Goal: Task Accomplishment & Management: Complete application form

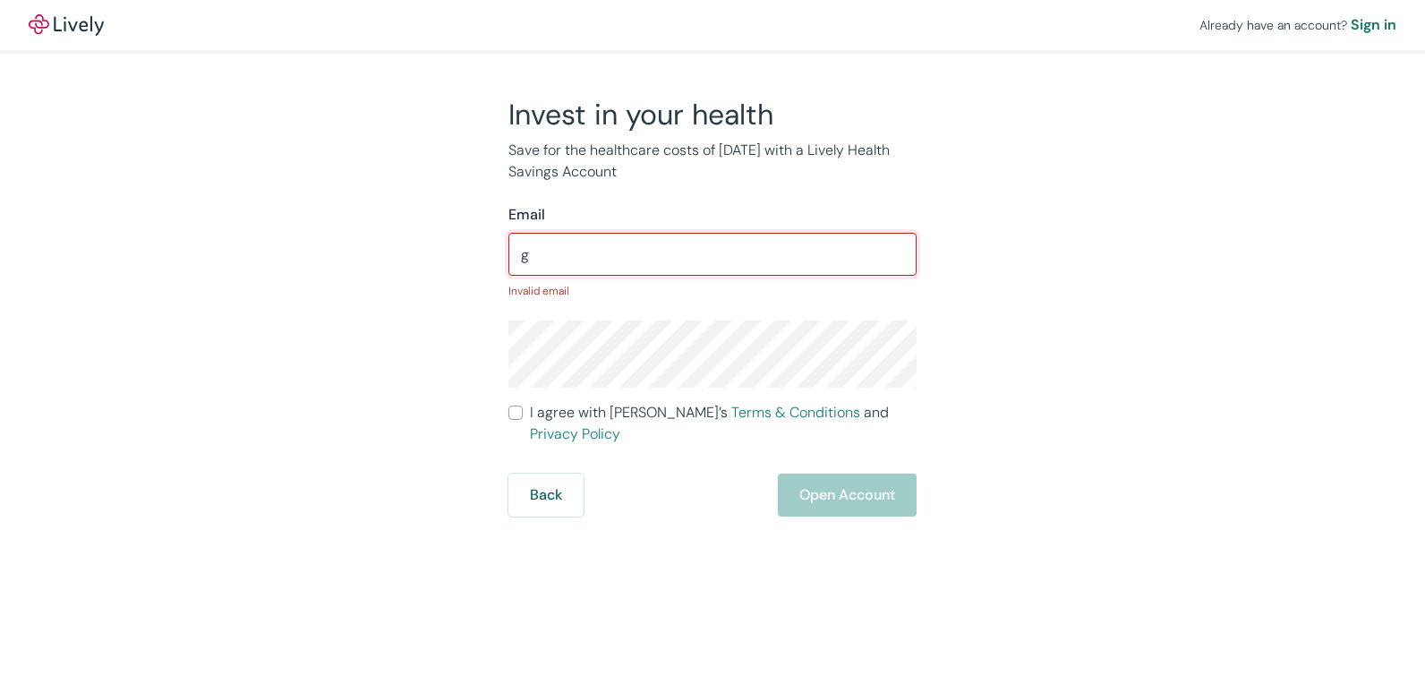
type input "gailwetzel@centurylink.net"
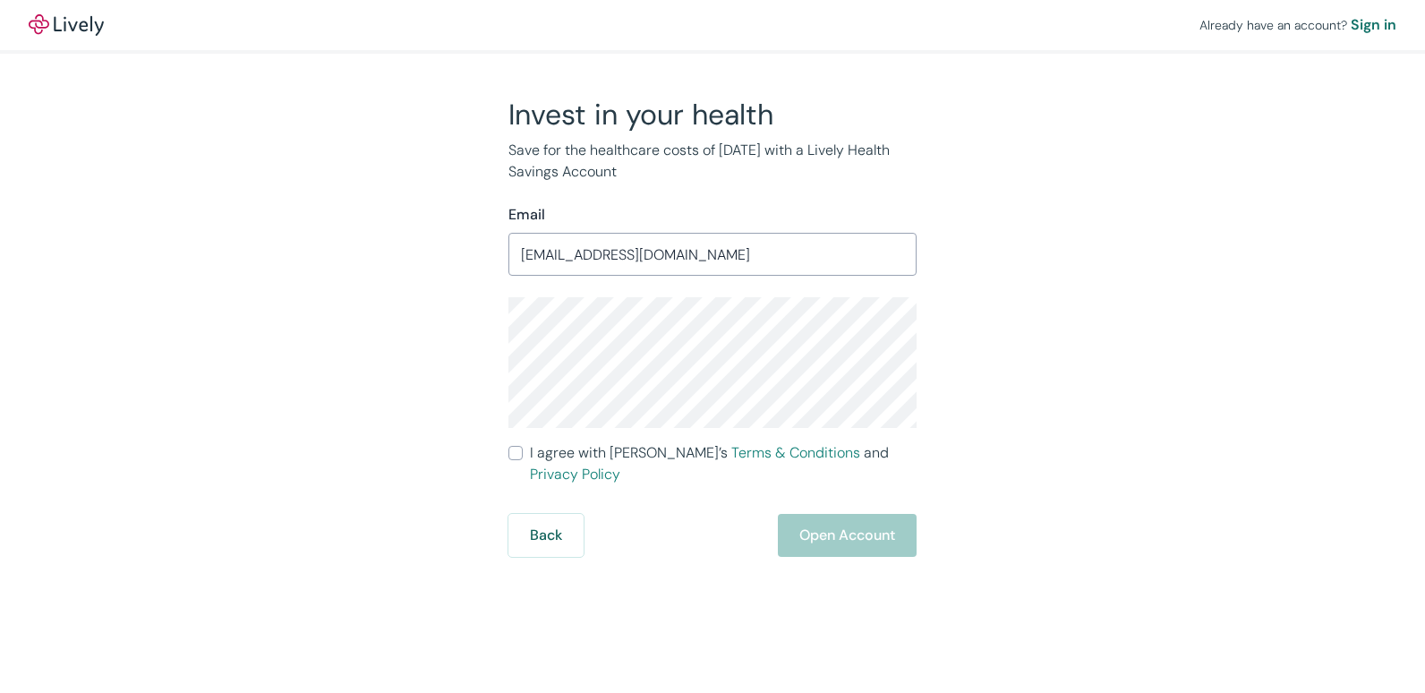
click at [1041, 444] on div "Invest in your health Save for the healthcare costs of tomorrow with a Lively H…" at bounding box center [701, 327] width 859 height 460
click at [513, 452] on input "I agree with Lively’s Terms & Conditions and Privacy Policy" at bounding box center [515, 453] width 14 height 14
checkbox input "true"
click at [808, 519] on button "Open Account" at bounding box center [847, 535] width 139 height 43
click at [850, 518] on div "Back Just a moment" at bounding box center [712, 535] width 408 height 43
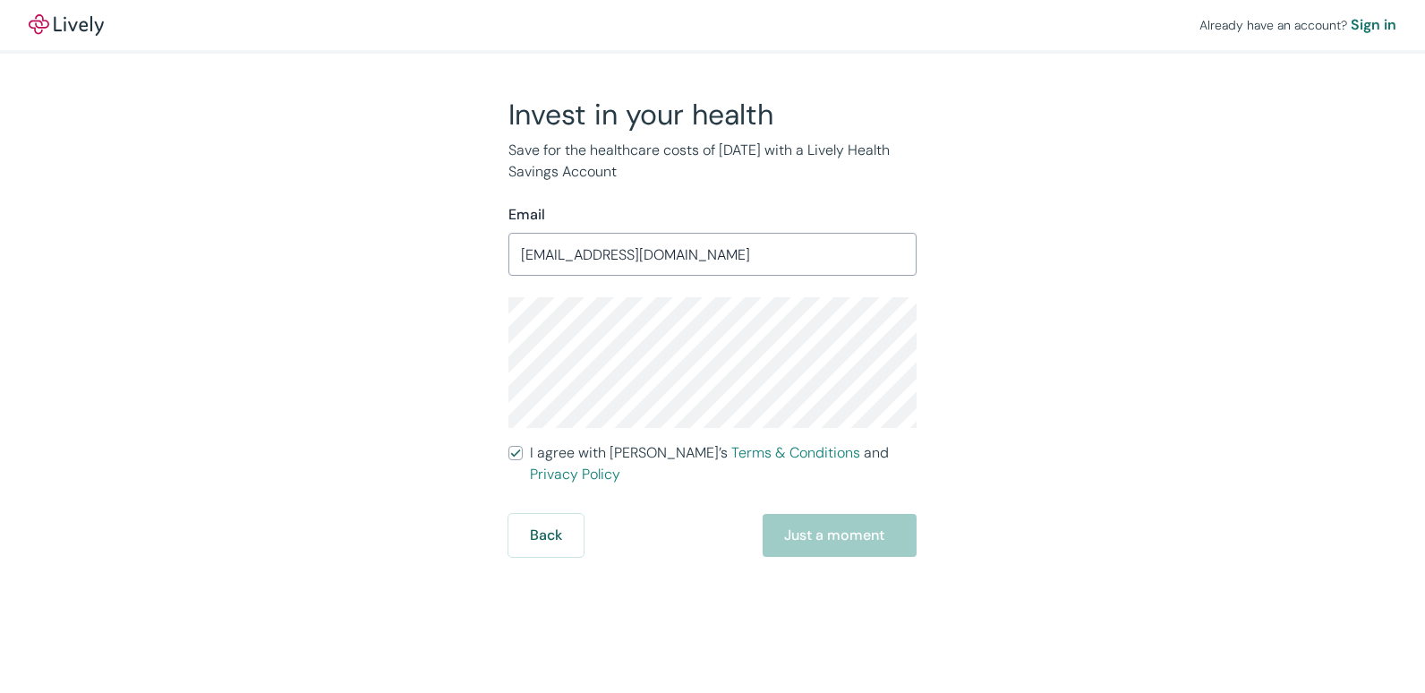
click at [1175, 328] on div "Already have an account? Sign in Invest in your health Save for the healthcare …" at bounding box center [712, 278] width 1425 height 557
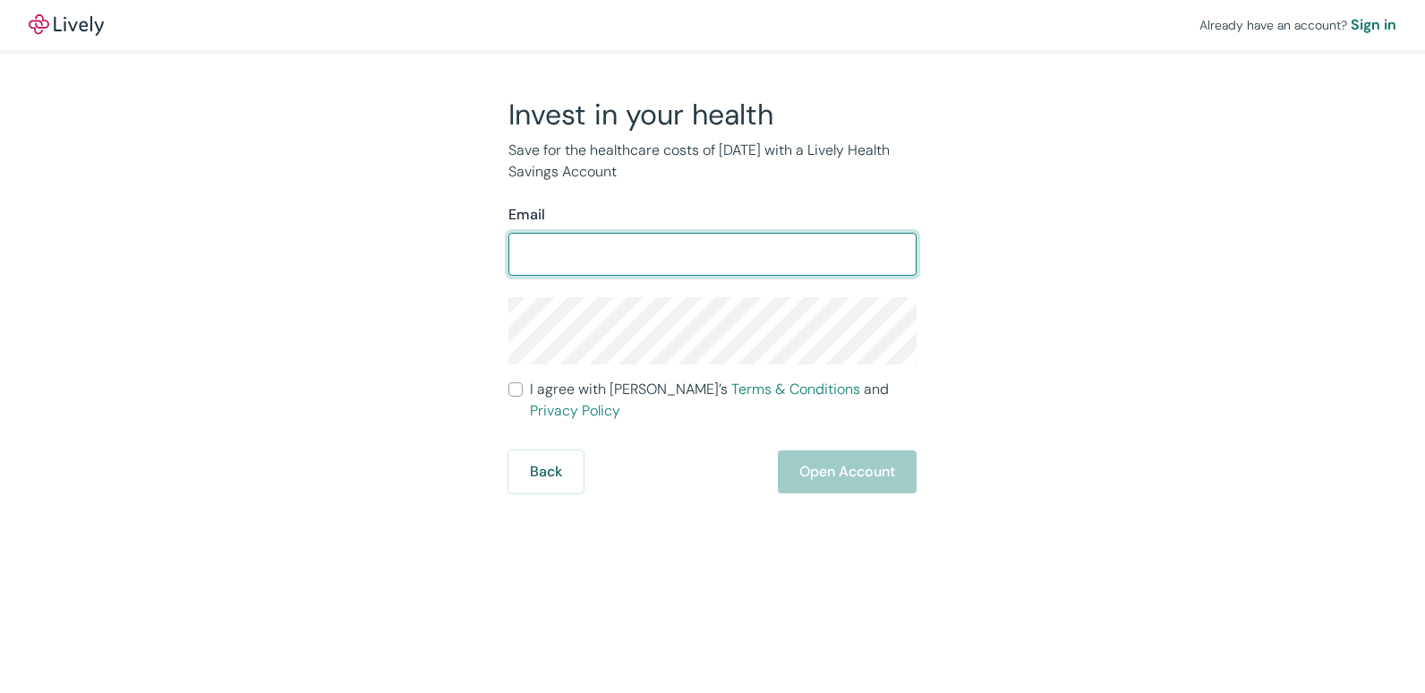
click at [572, 261] on input "Email" at bounding box center [712, 254] width 408 height 36
type input "[EMAIL_ADDRESS][DOMAIN_NAME]"
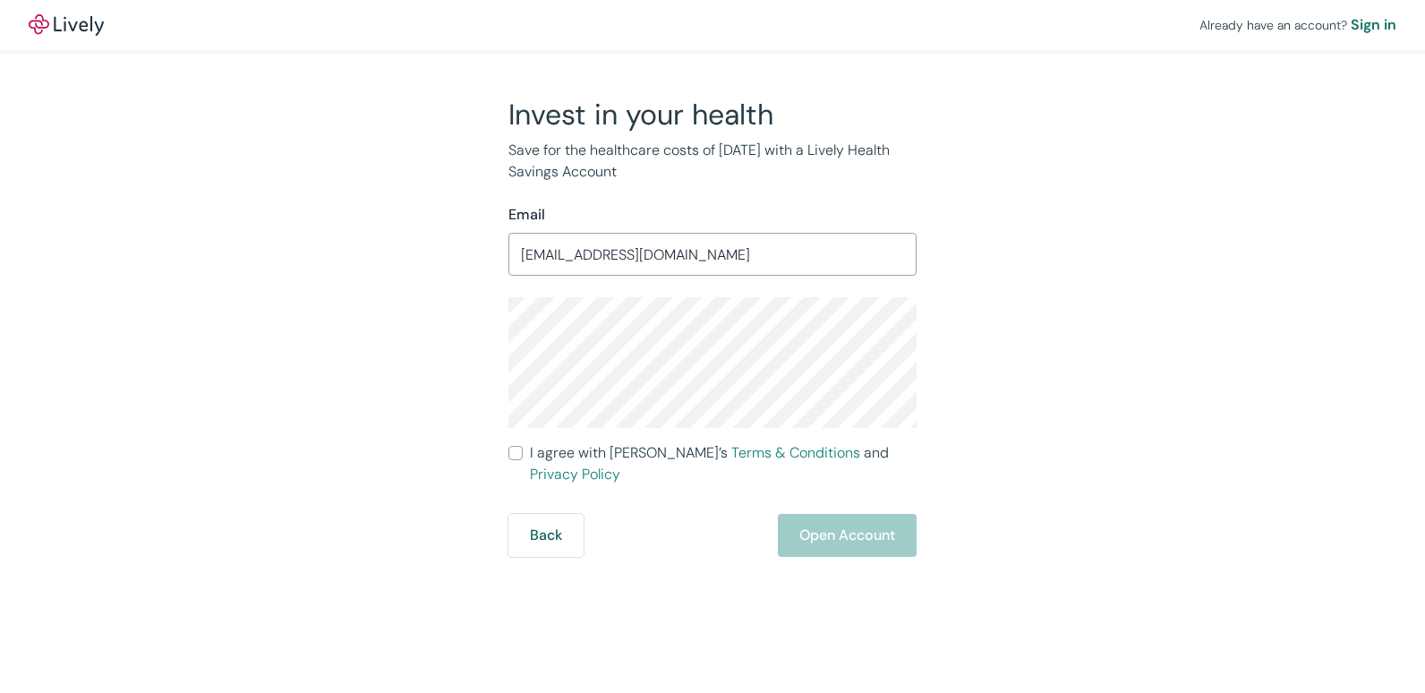
click at [738, 555] on div "Already have an account? Sign in Invest in your health Save for the healthcare …" at bounding box center [712, 346] width 1425 height 693
click at [843, 517] on div "Back Open Account" at bounding box center [712, 535] width 408 height 43
click at [704, 543] on div "Already have an account? Sign in Invest in your health Save for the healthcare …" at bounding box center [712, 346] width 1425 height 693
click at [1370, 23] on div "Sign in" at bounding box center [1374, 24] width 46 height 21
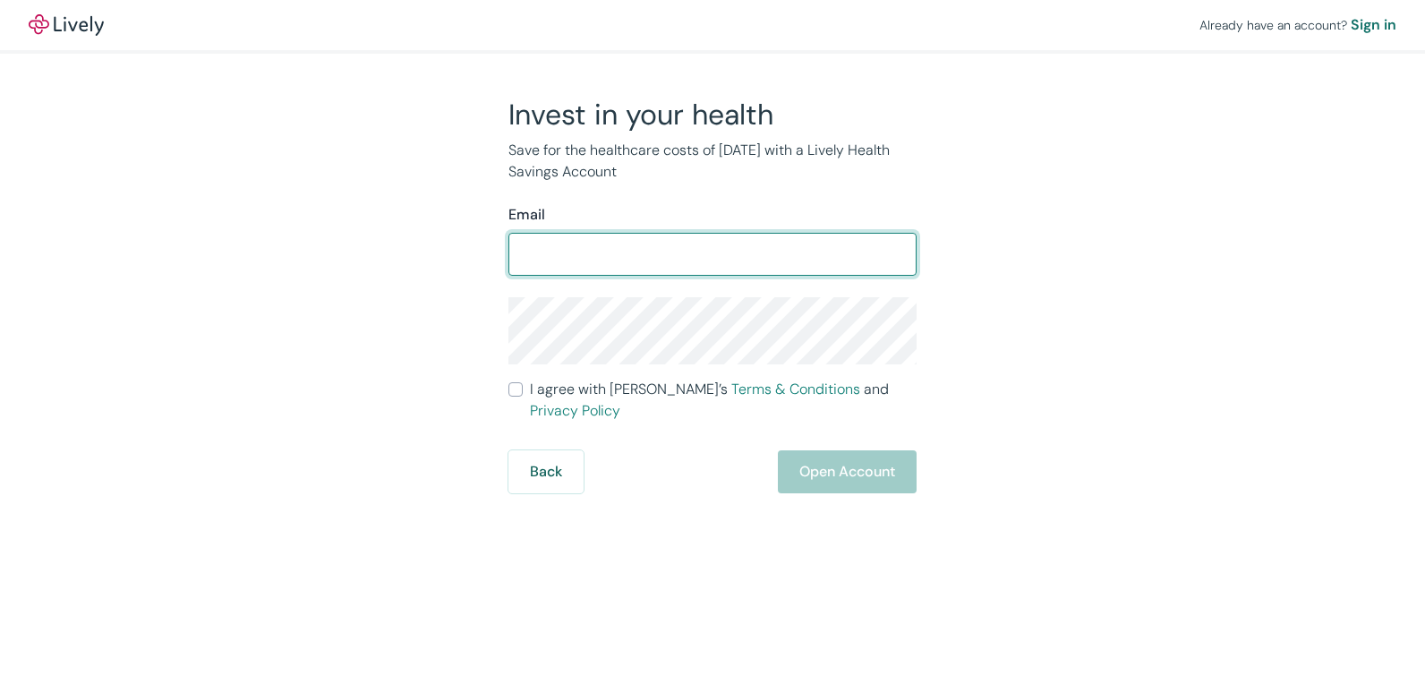
click at [579, 269] on input "Email" at bounding box center [712, 254] width 408 height 36
type input "[EMAIL_ADDRESS][DOMAIN_NAME]"
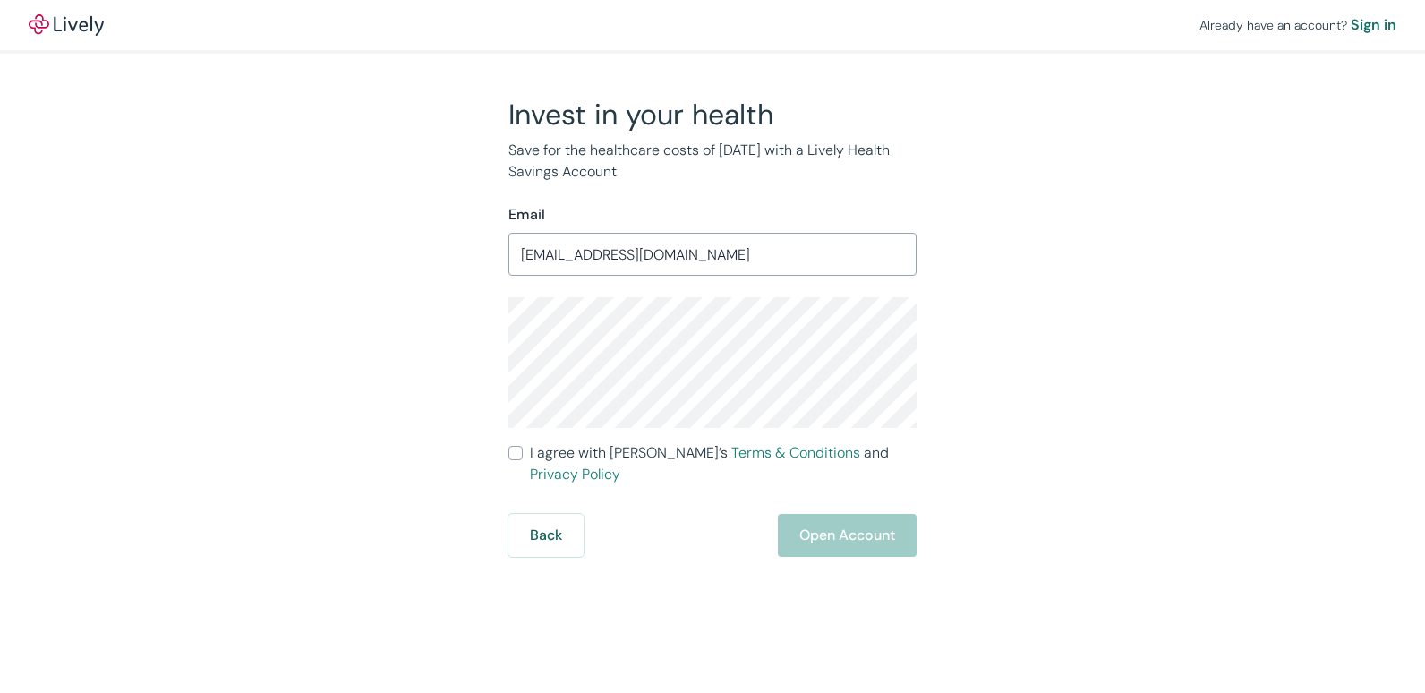
click at [726, 517] on div "Back Open Account" at bounding box center [712, 535] width 408 height 43
click at [518, 450] on input "I agree with Lively’s Terms & Conditions and Privacy Policy" at bounding box center [515, 453] width 14 height 14
checkbox input "true"
click at [836, 514] on button "Open Account" at bounding box center [847, 535] width 139 height 43
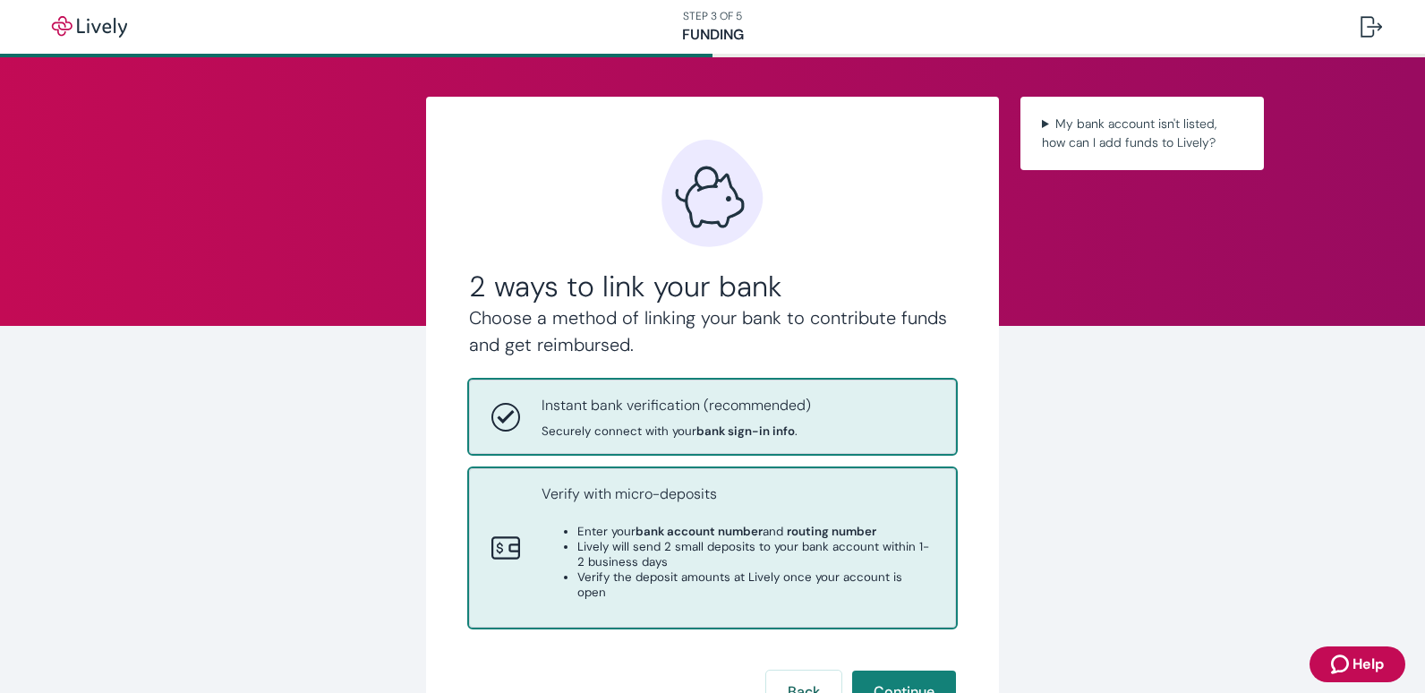
click at [790, 551] on li "Lively will send 2 small deposits to your bank account within 1-2 business days" at bounding box center [755, 554] width 356 height 30
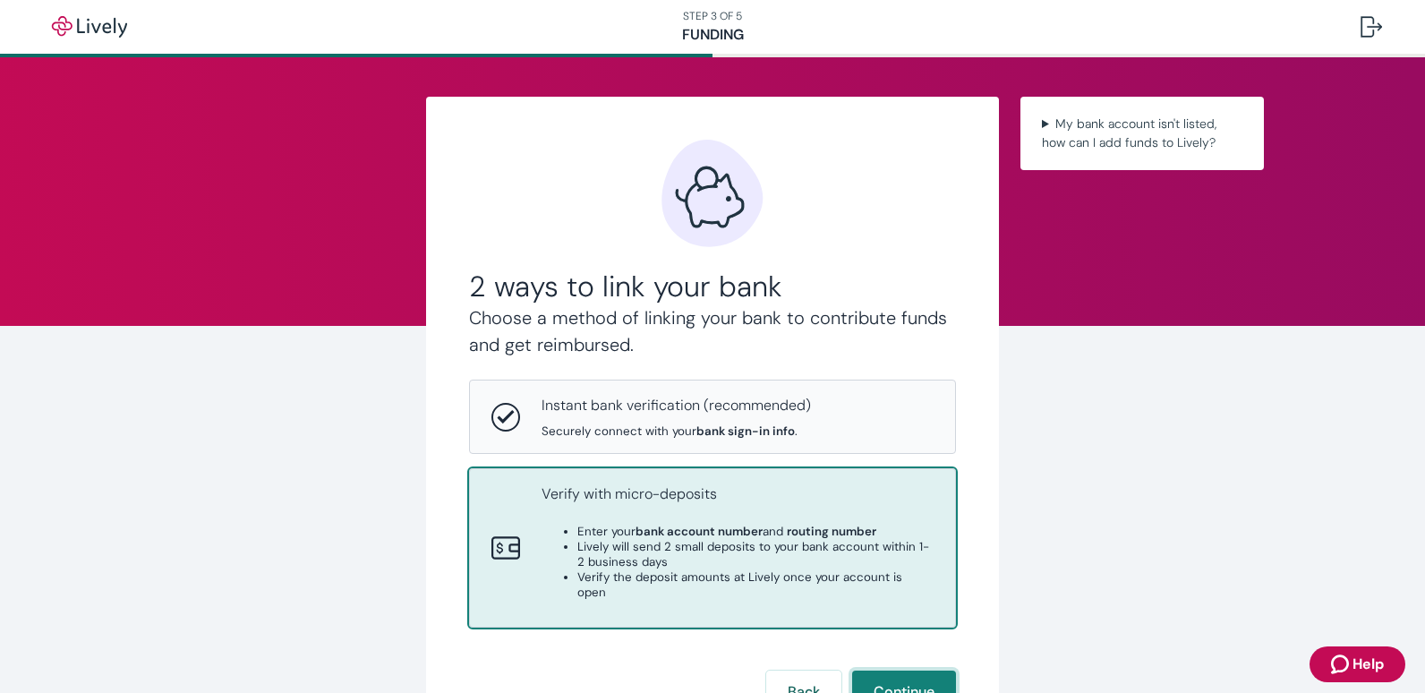
click at [905, 675] on button "Continue" at bounding box center [904, 692] width 104 height 43
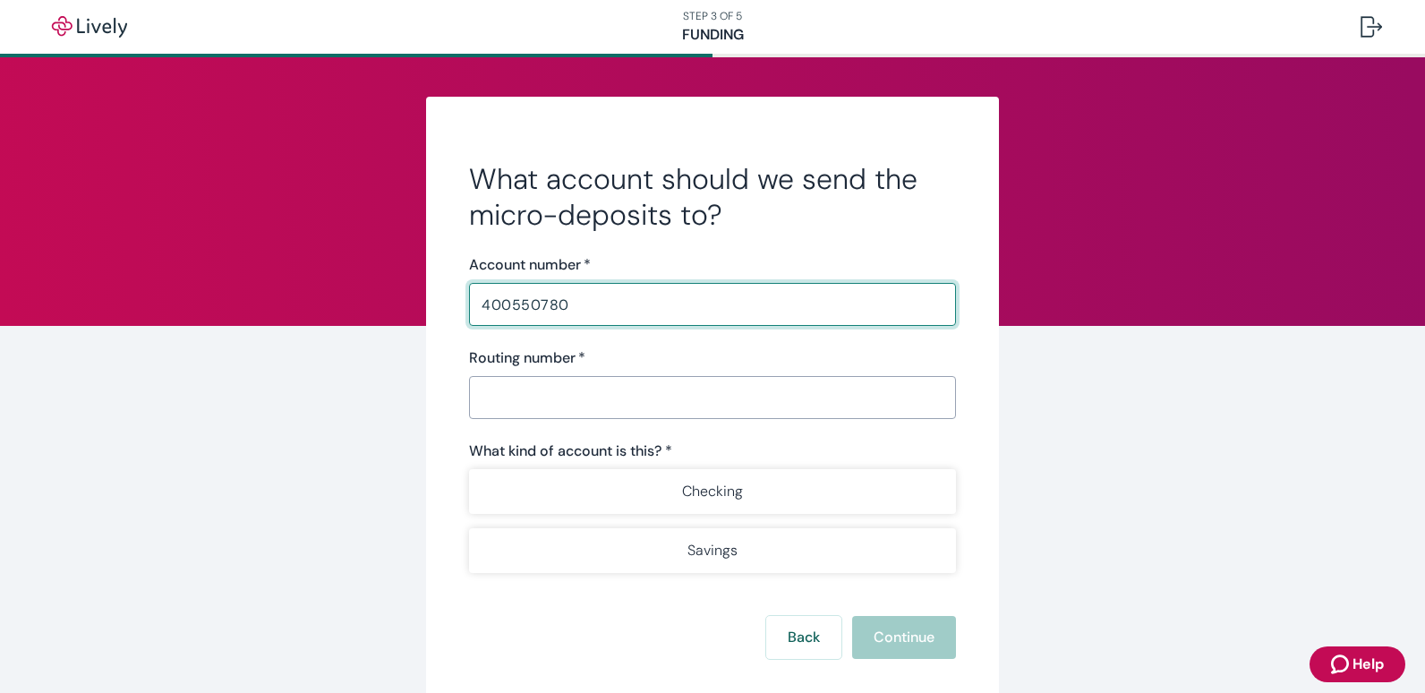
type input "400550780"
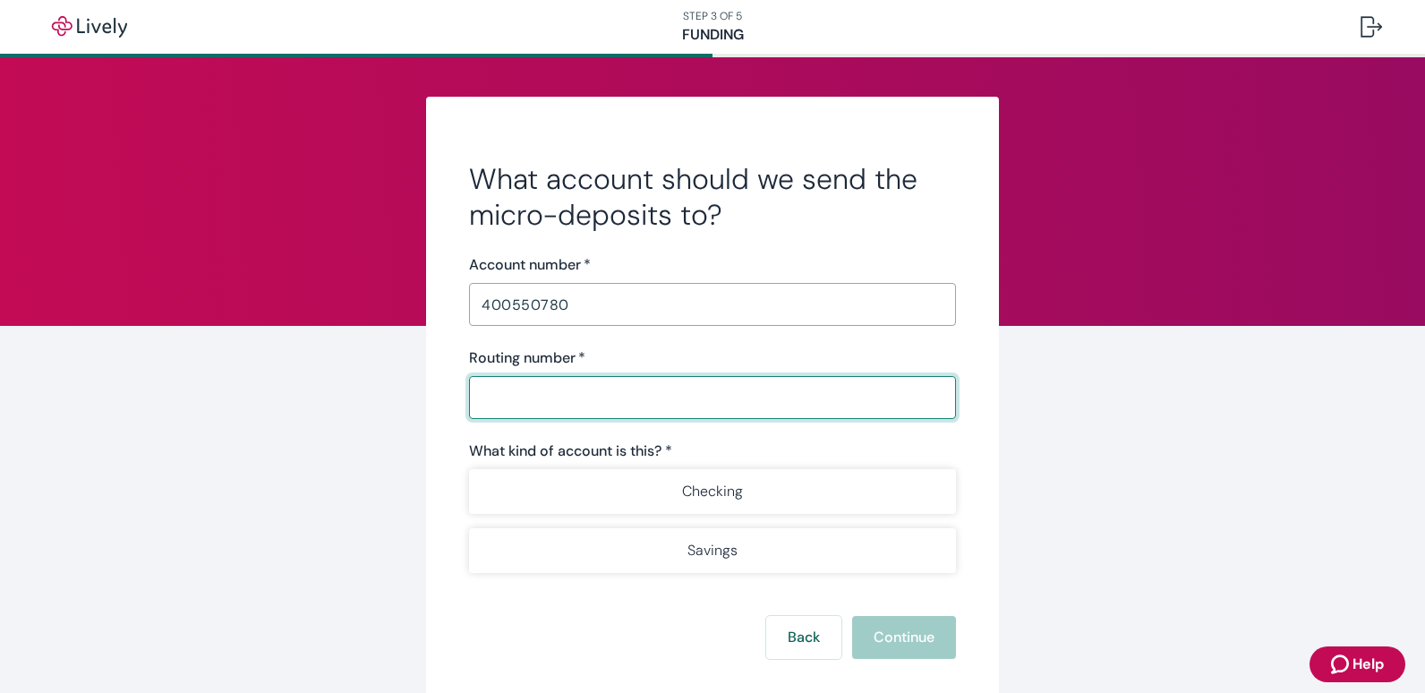
click at [549, 400] on input "Routing number   *" at bounding box center [712, 398] width 487 height 36
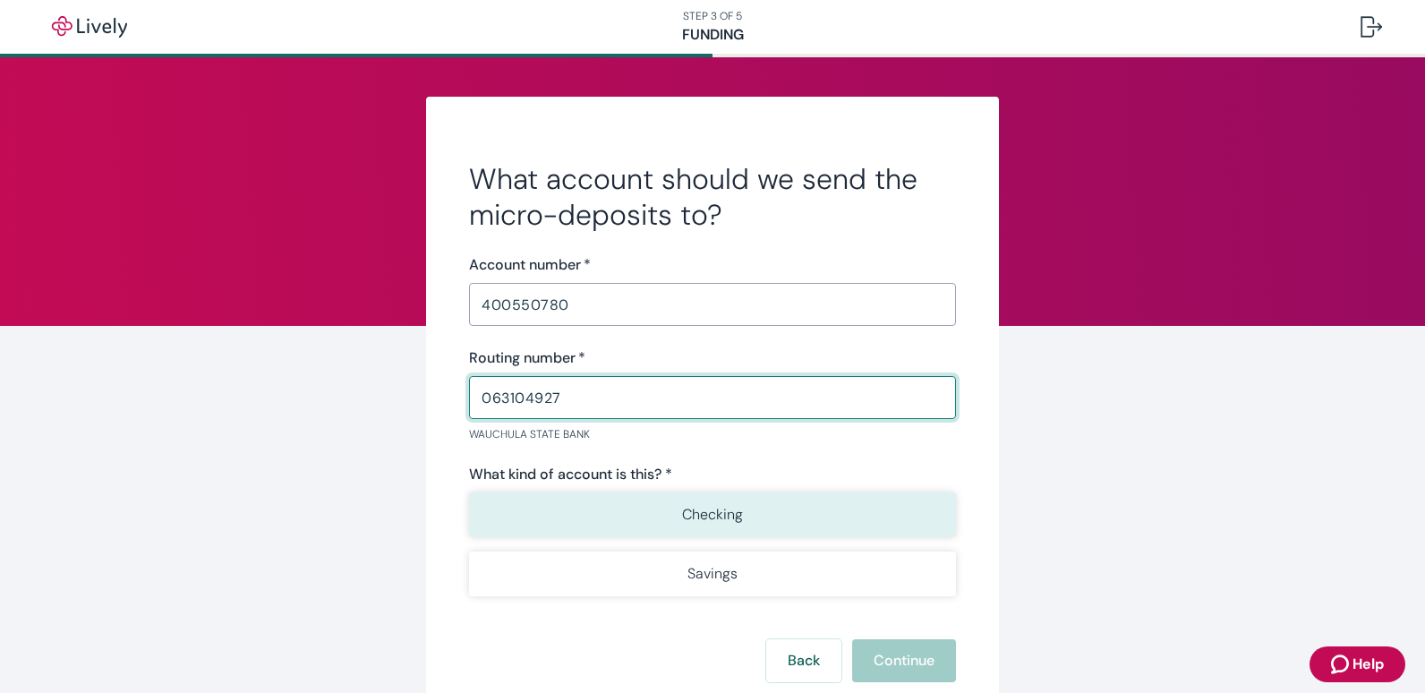
type input "063104927"
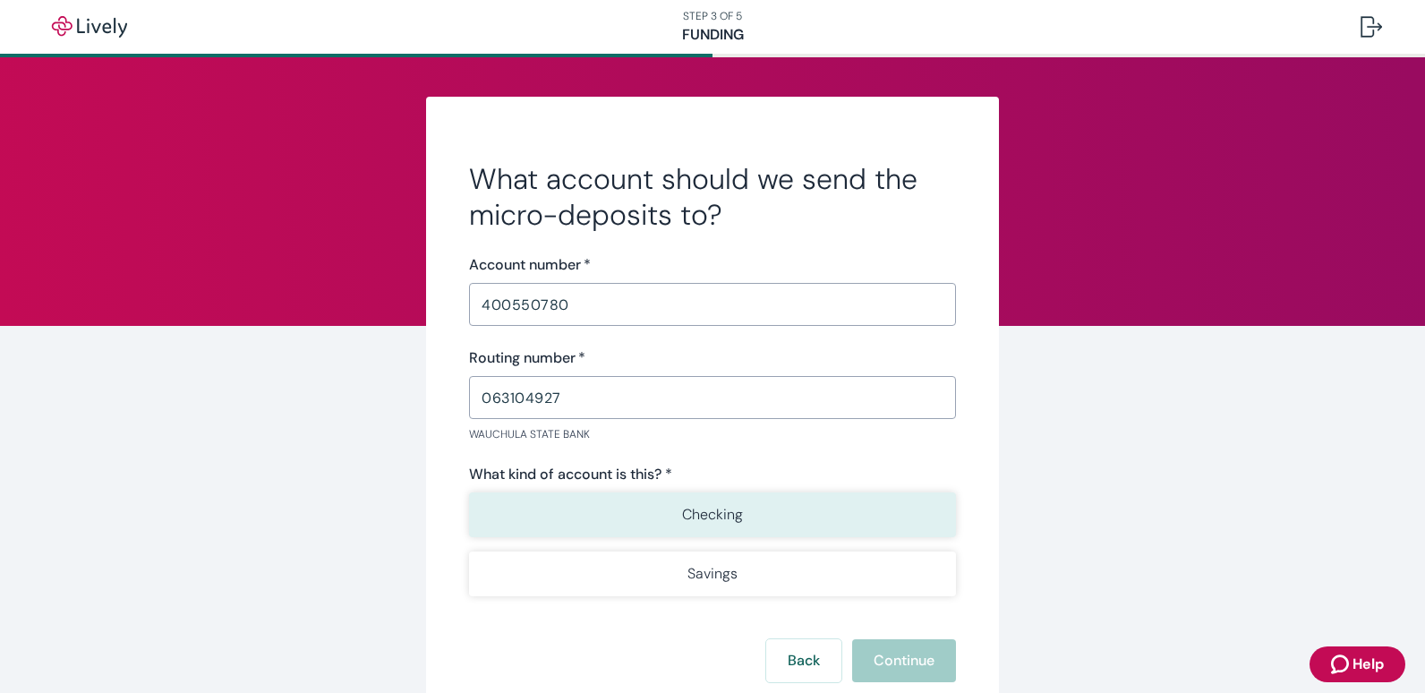
click at [725, 517] on p "Checking" at bounding box center [712, 514] width 61 height 21
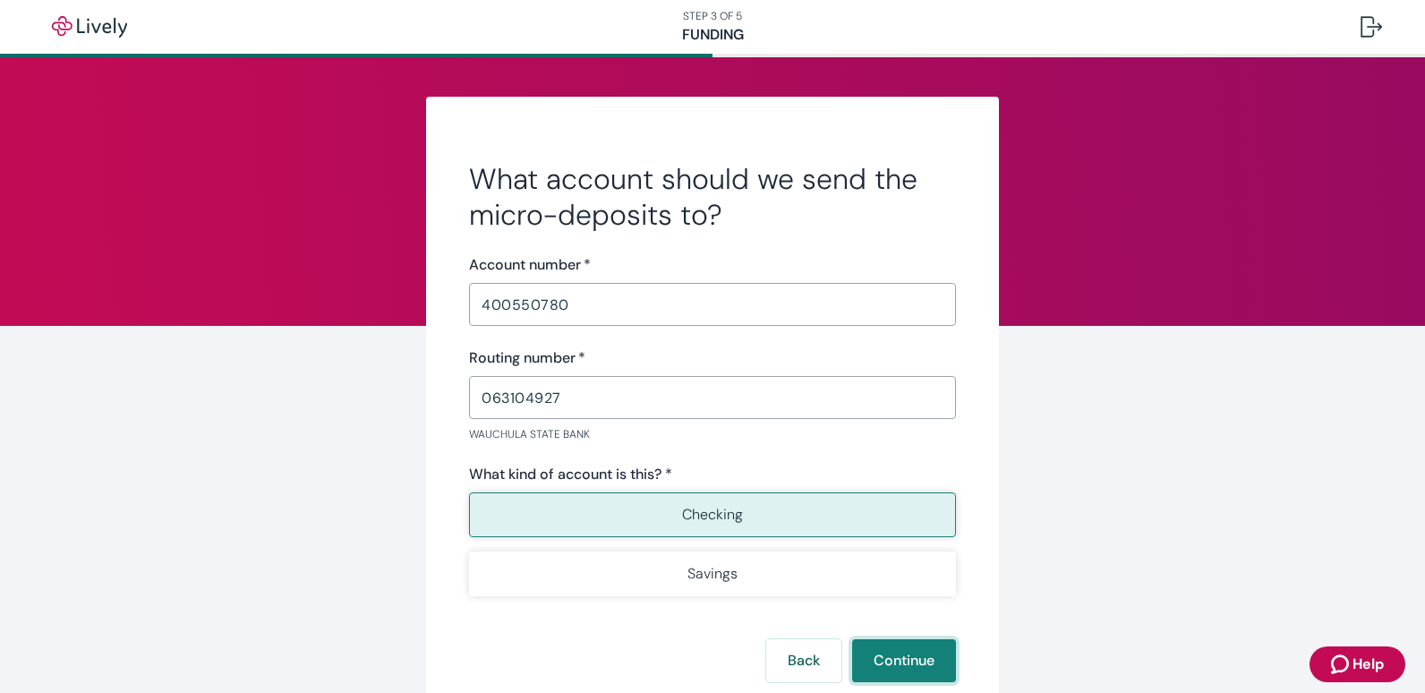
click at [882, 660] on button "Continue" at bounding box center [904, 660] width 104 height 43
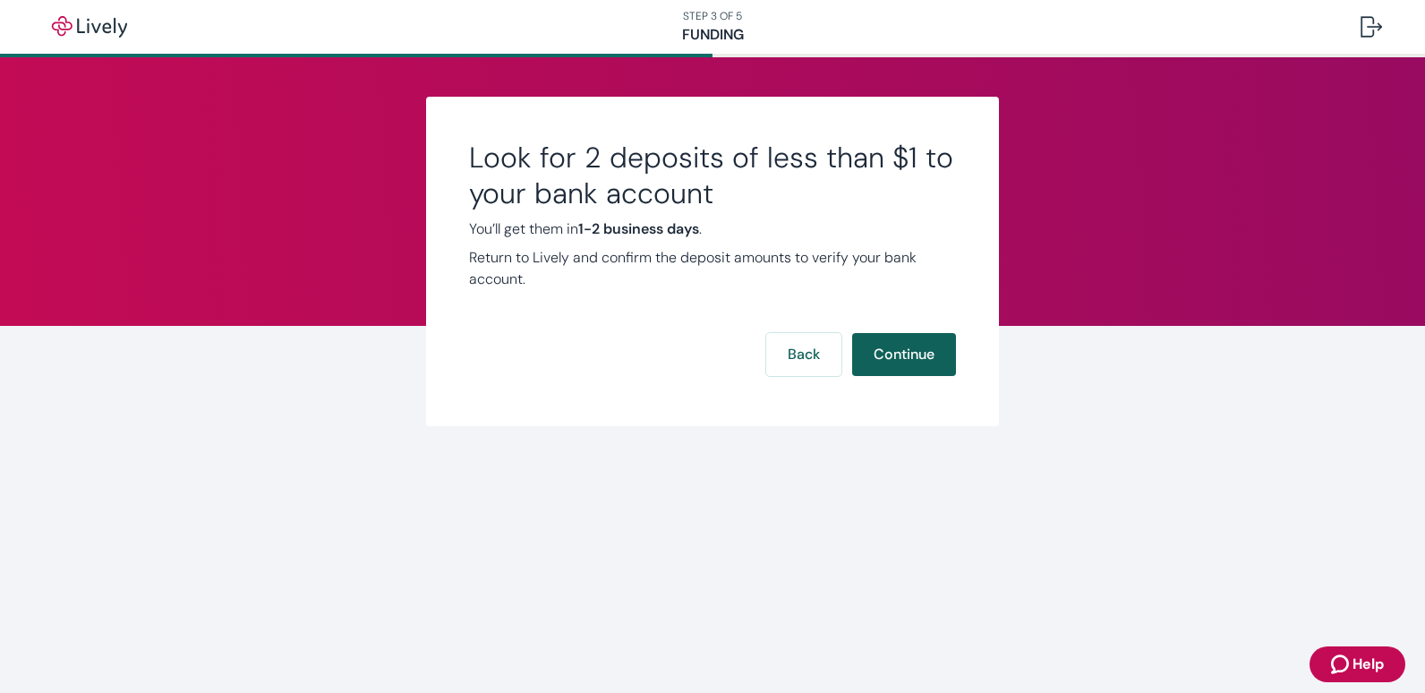
click at [913, 357] on button "Continue" at bounding box center [904, 354] width 104 height 43
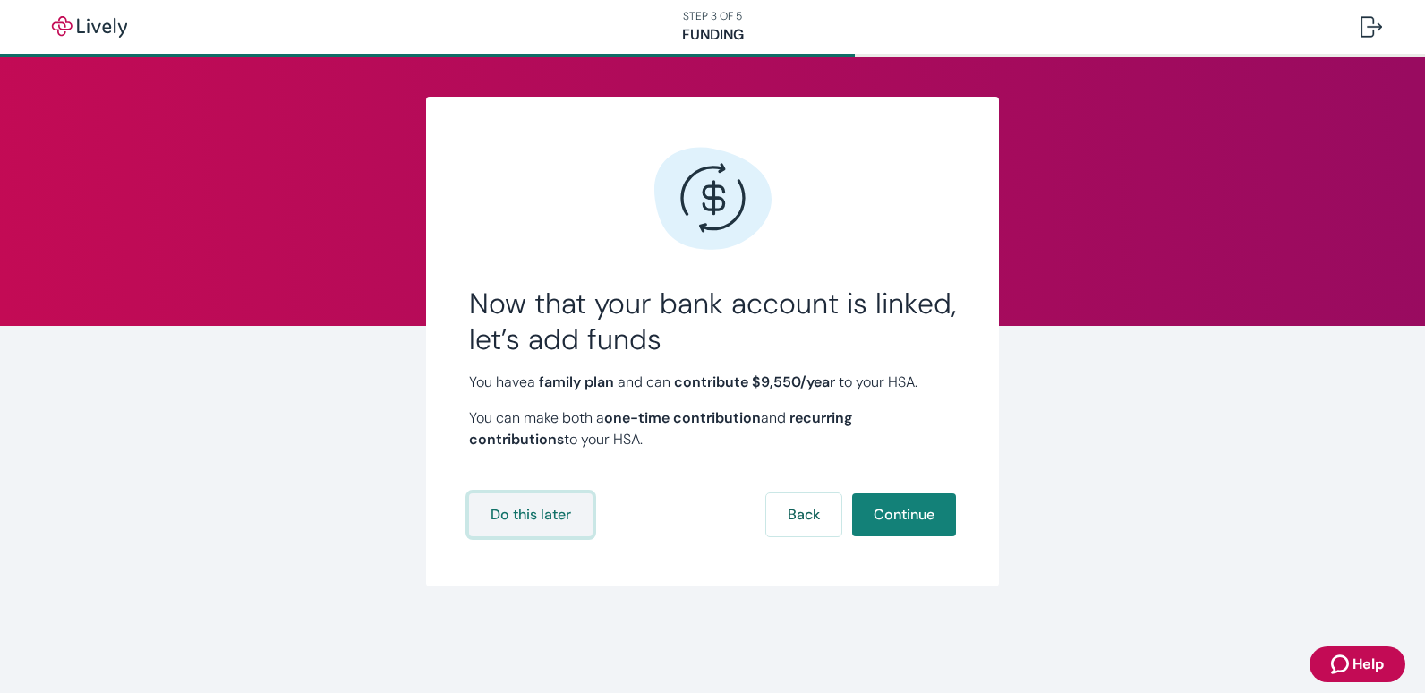
click at [549, 516] on button "Do this later" at bounding box center [531, 514] width 124 height 43
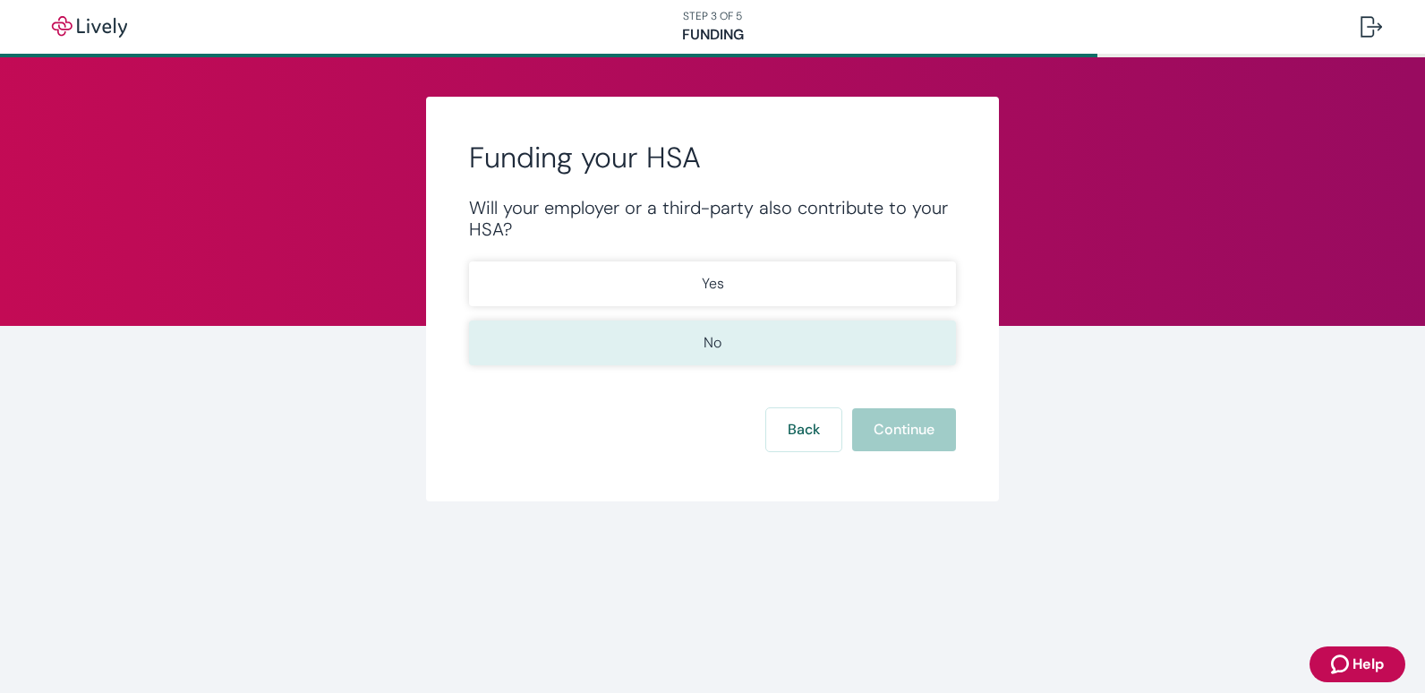
click at [708, 345] on p "No" at bounding box center [713, 342] width 18 height 21
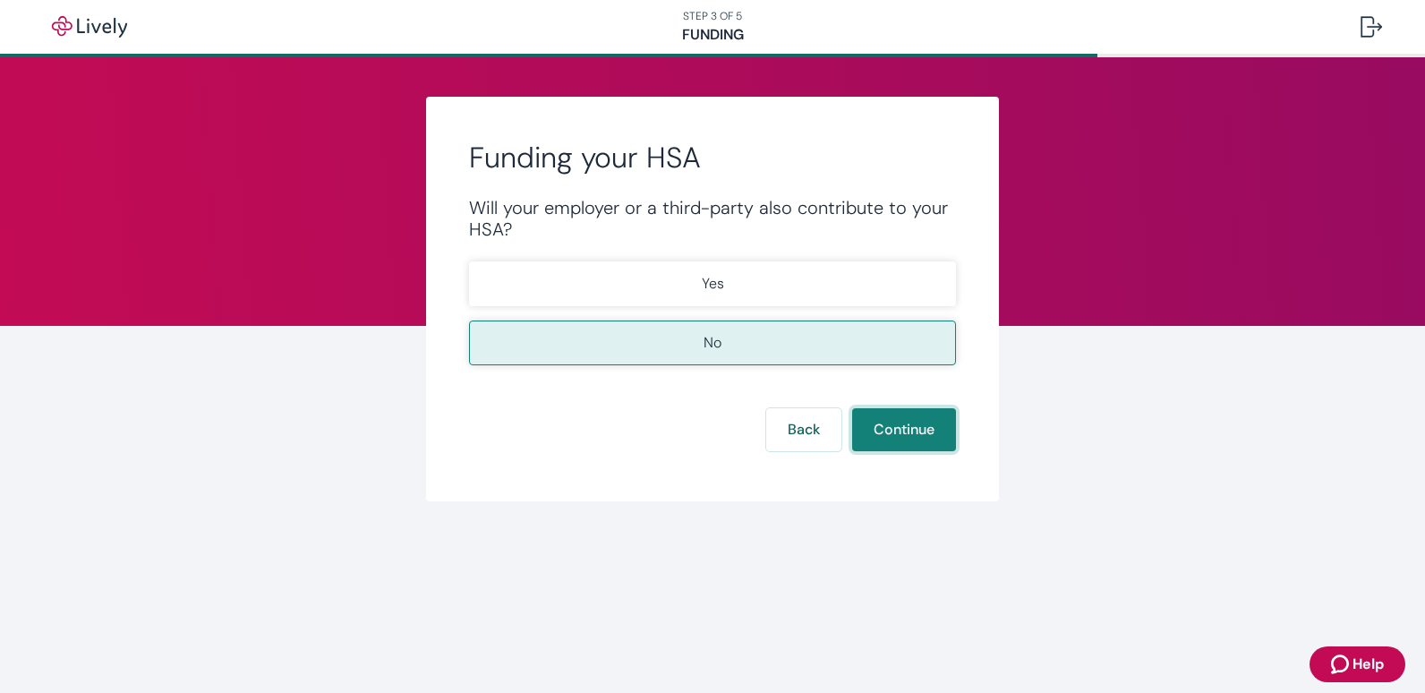
click at [882, 437] on button "Continue" at bounding box center [904, 429] width 104 height 43
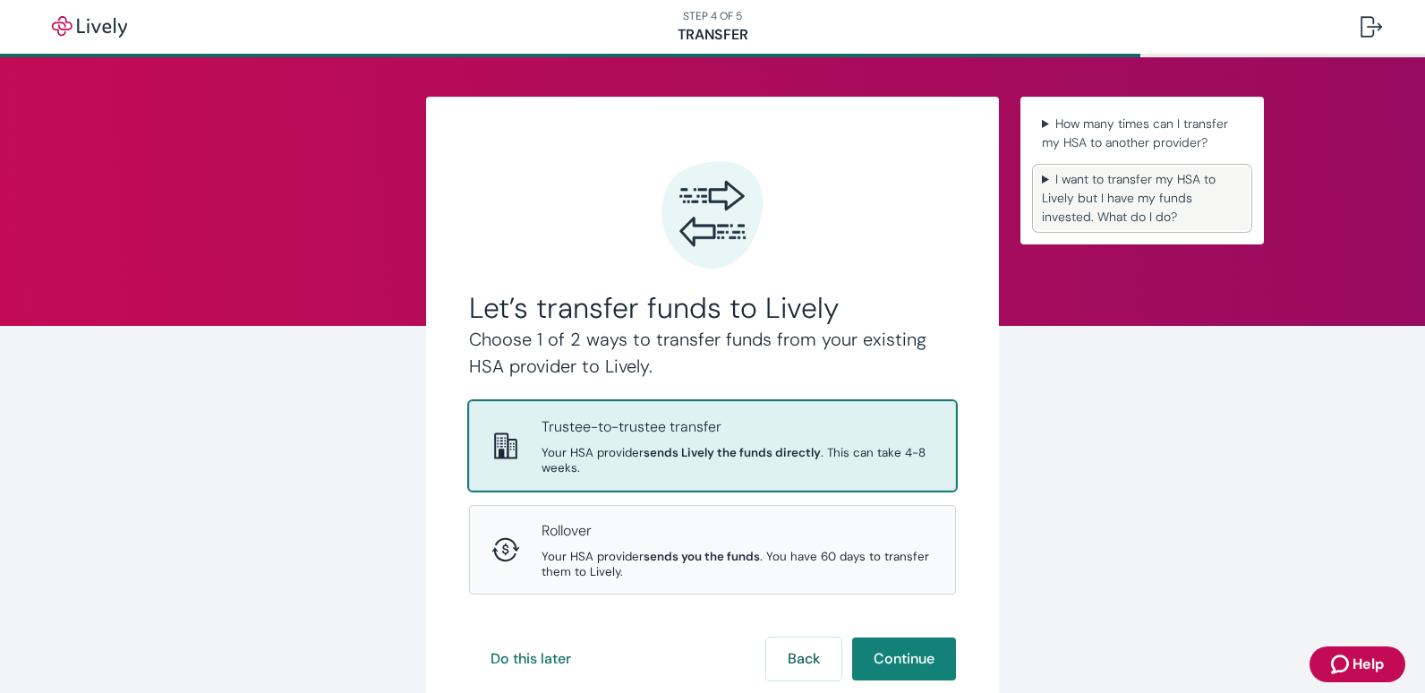
click at [1081, 198] on summary "I want to transfer my HSA to Lively but I have my funds invested. What do I do?" at bounding box center [1142, 199] width 215 height 64
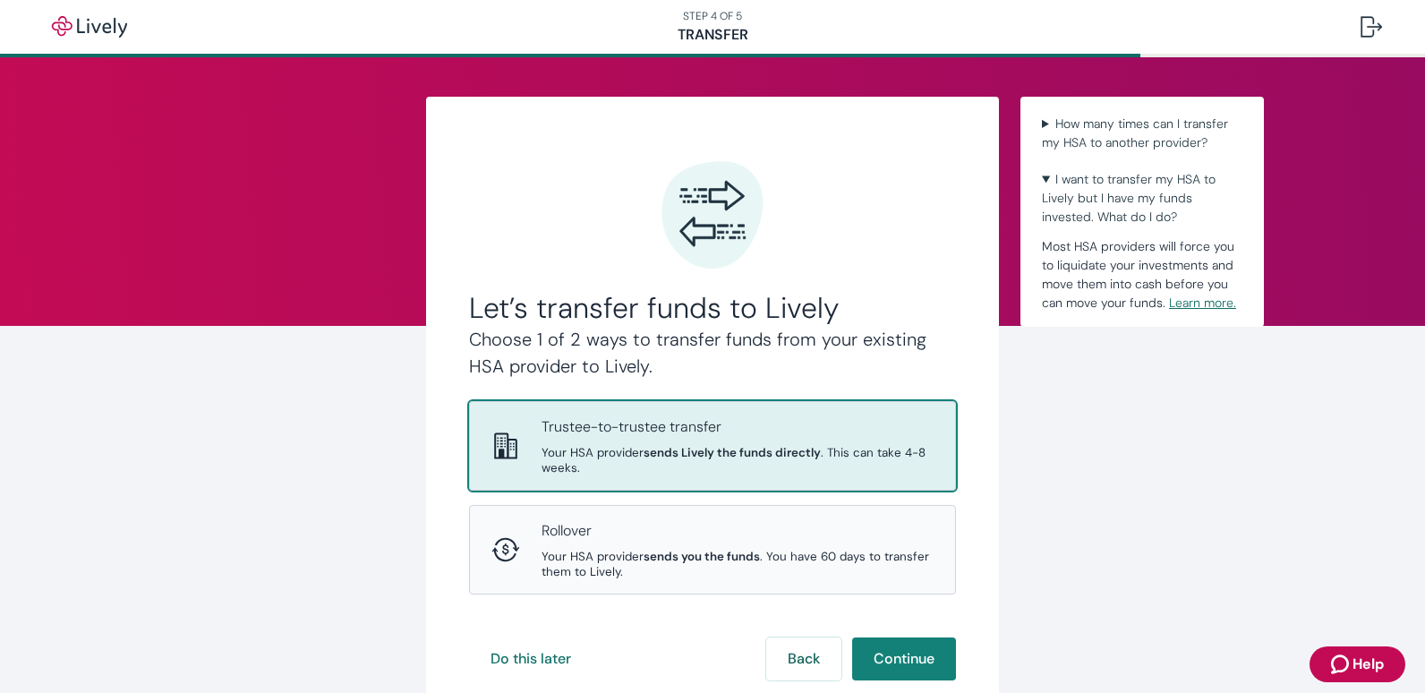
click at [1188, 303] on link "Learn more." at bounding box center [1202, 303] width 67 height 16
click at [540, 657] on button "Do this later" at bounding box center [531, 658] width 124 height 43
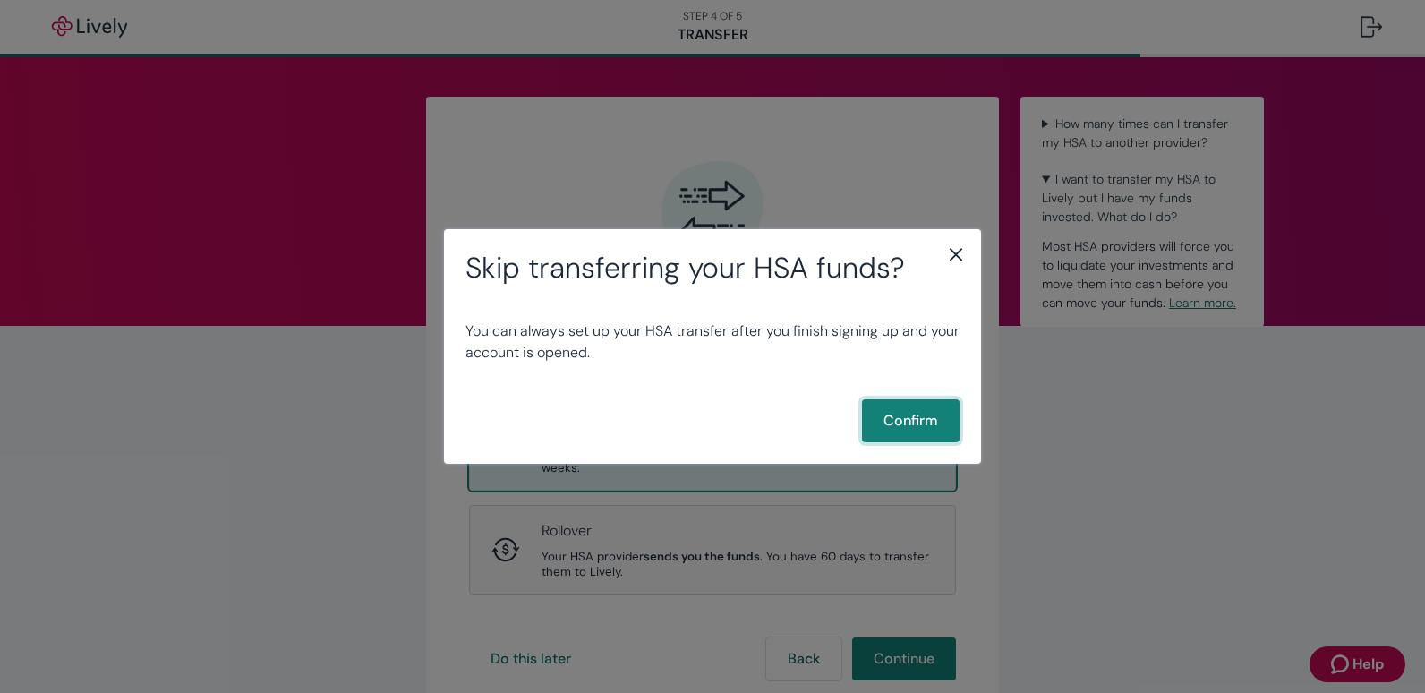
click at [910, 415] on button "Confirm" at bounding box center [911, 420] width 98 height 43
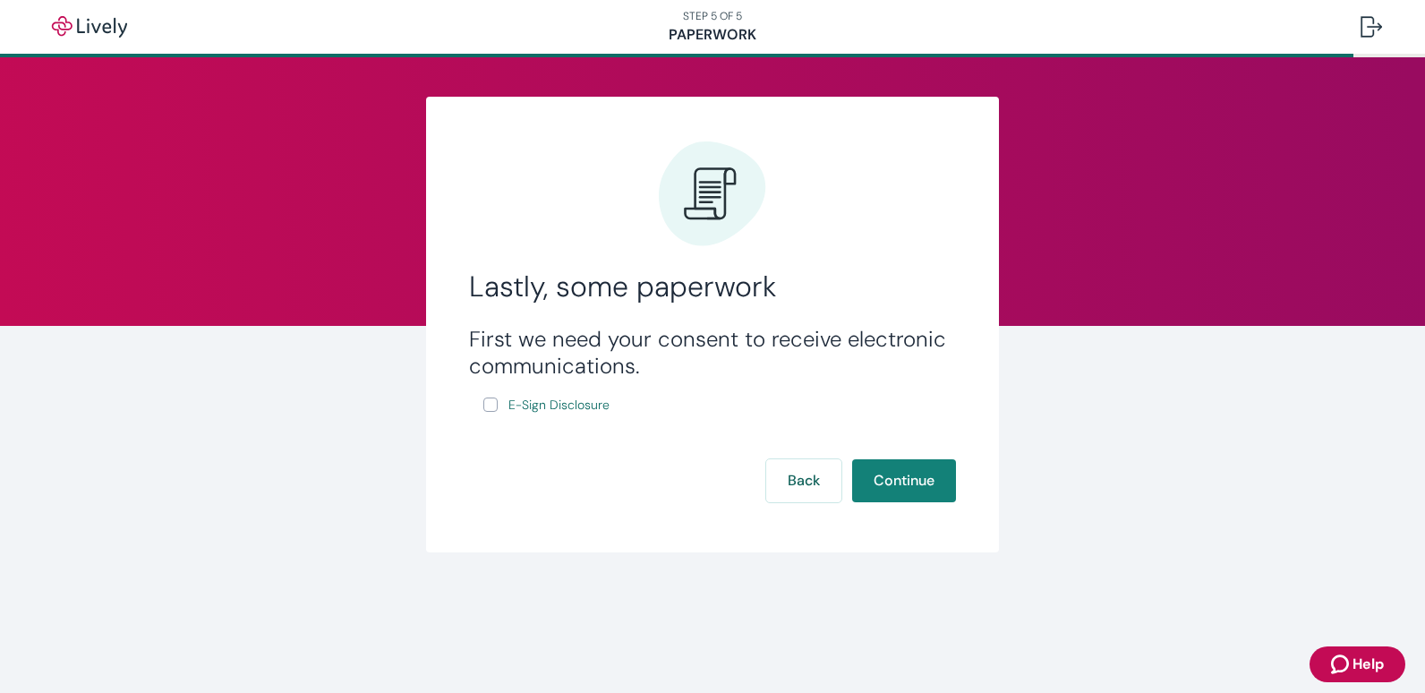
click at [491, 406] on input "E-Sign Disclosure" at bounding box center [490, 404] width 14 height 14
checkbox input "true"
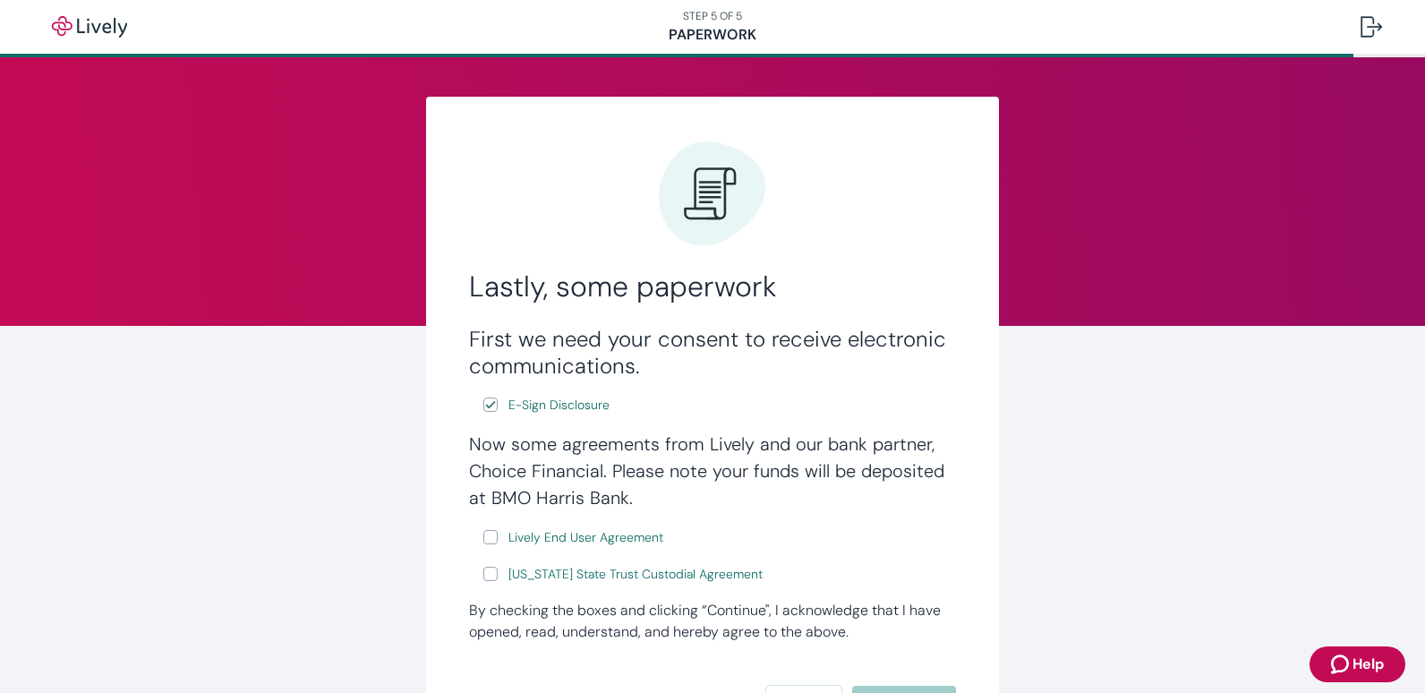
click at [483, 535] on input "Lively End User Agreement" at bounding box center [490, 537] width 14 height 14
checkbox input "true"
click at [485, 573] on input "[US_STATE] State Trust Custodial Agreement" at bounding box center [490, 574] width 14 height 14
checkbox input "true"
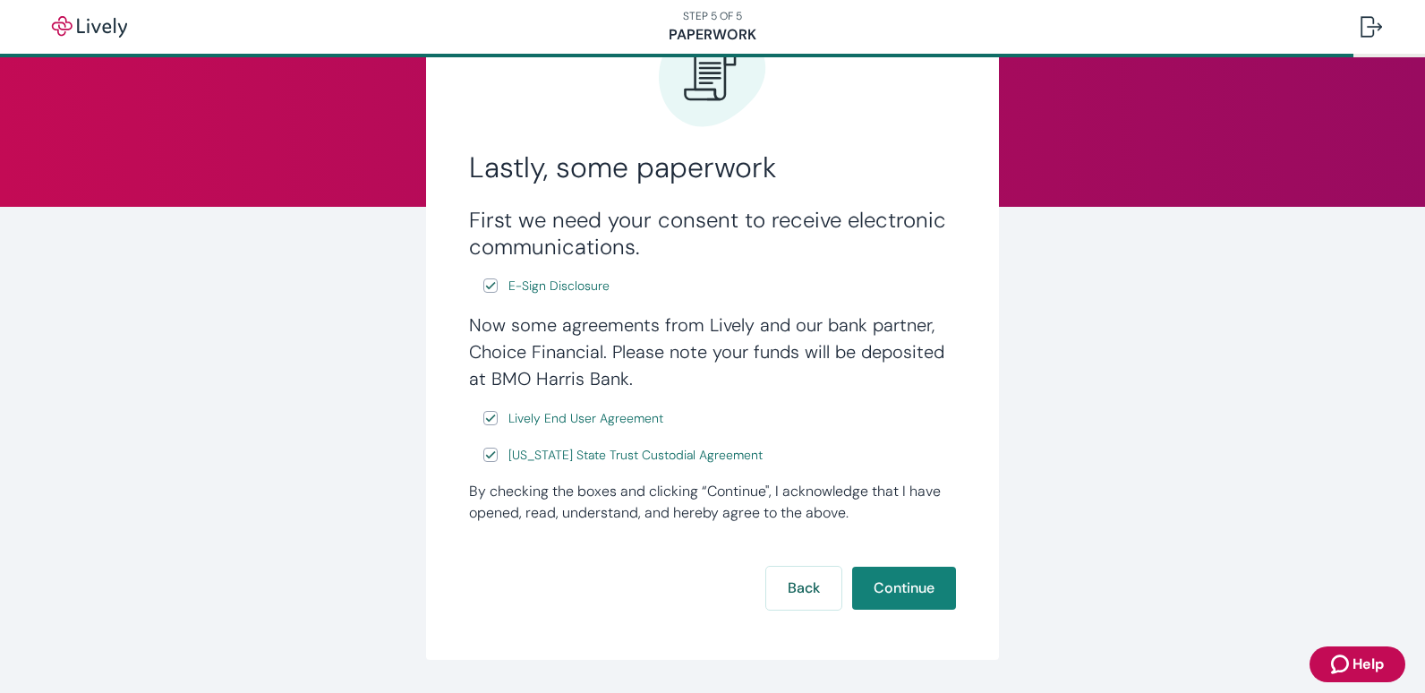
scroll to position [143, 0]
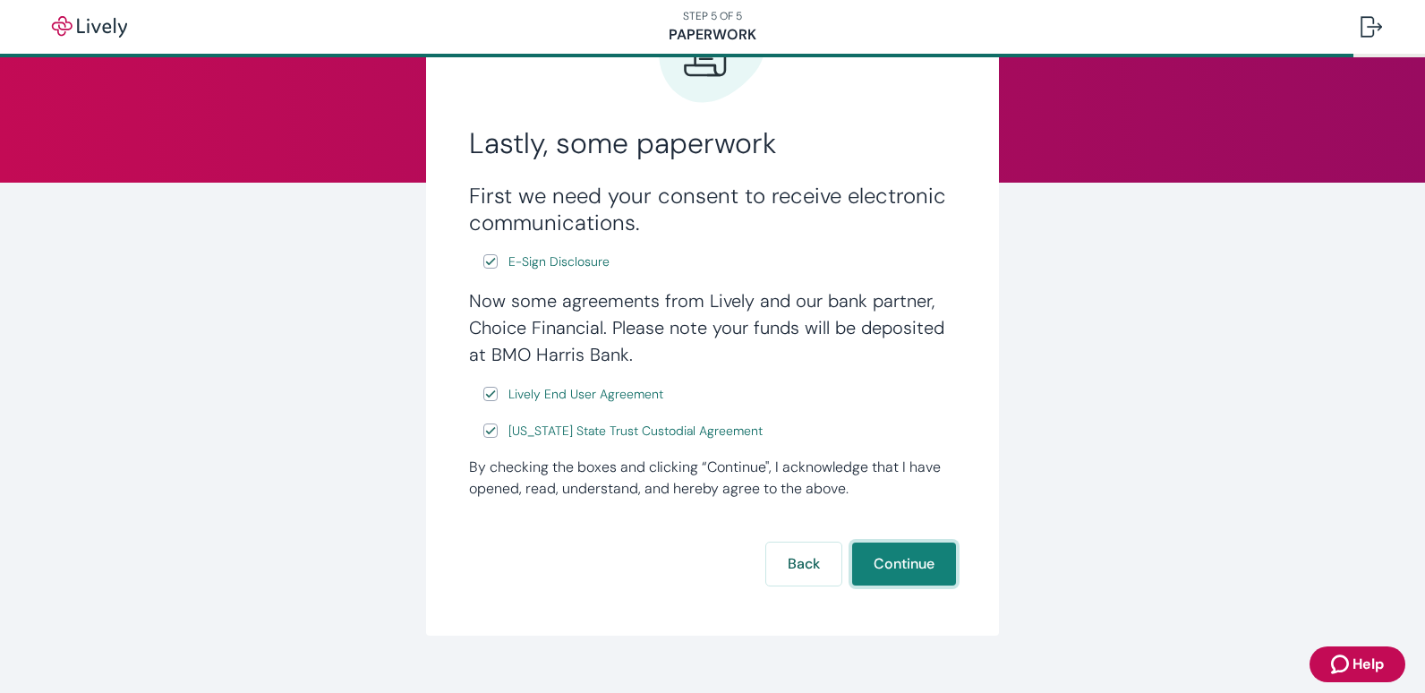
click at [884, 571] on button "Continue" at bounding box center [904, 564] width 104 height 43
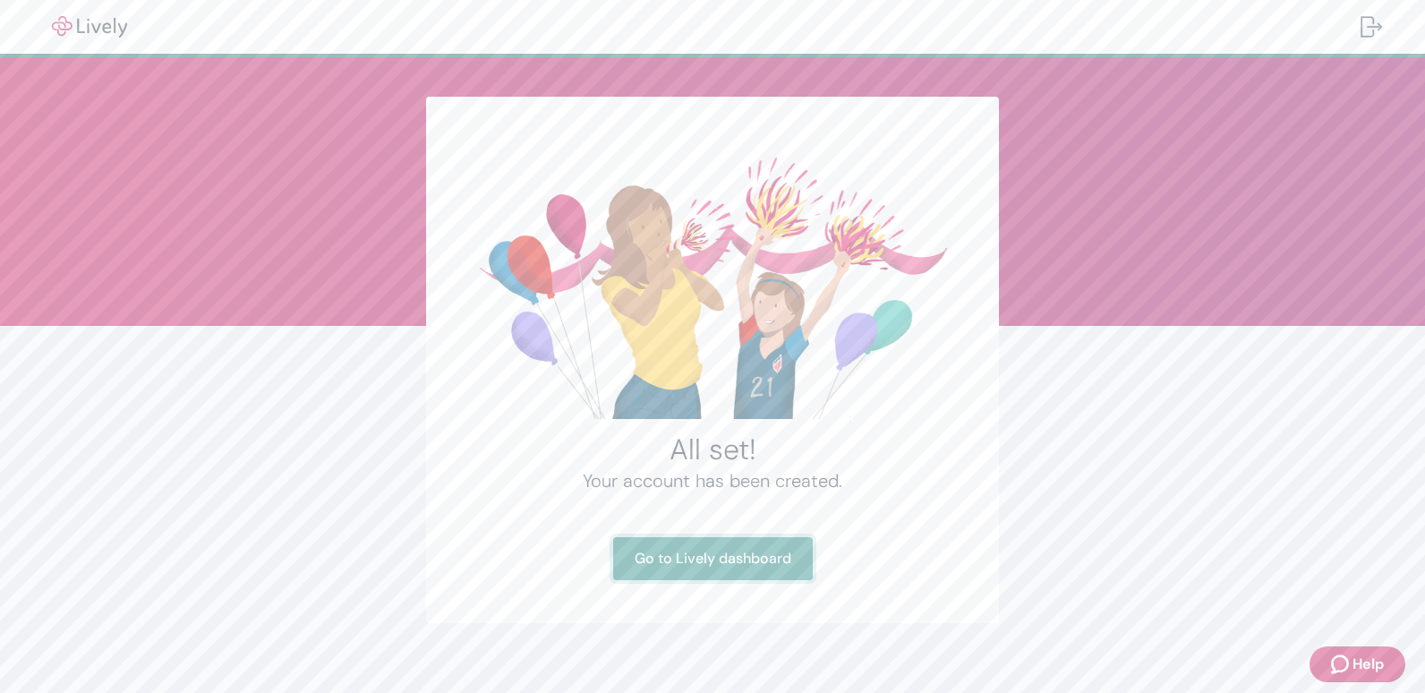
click at [745, 558] on link "Go to Lively dashboard" at bounding box center [713, 558] width 200 height 43
